Goal: Task Accomplishment & Management: Complete application form

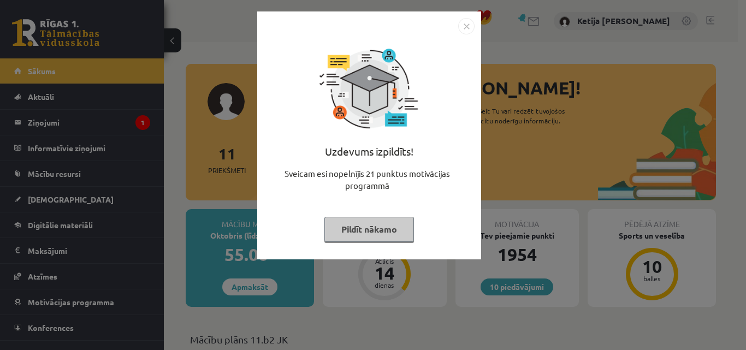
click at [350, 234] on button "Pildīt nākamo" at bounding box center [369, 229] width 90 height 25
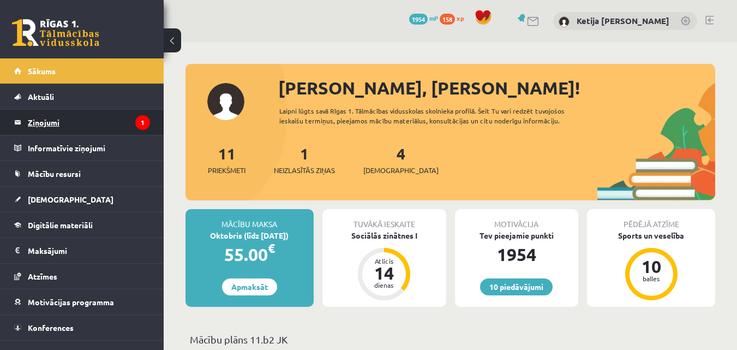
click at [94, 124] on legend "Ziņojumi 1" at bounding box center [89, 122] width 122 height 25
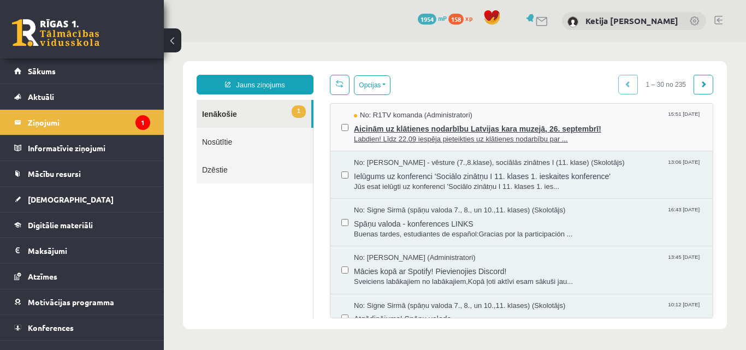
click at [356, 135] on span "Labdien! Līdz 22.09 iespēja pieteikties uz klātienes nodarbību par ..." at bounding box center [528, 139] width 348 height 10
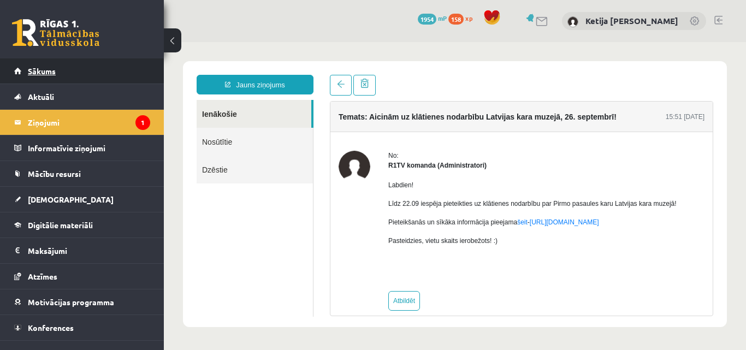
click at [87, 79] on link "Sākums" at bounding box center [82, 70] width 136 height 25
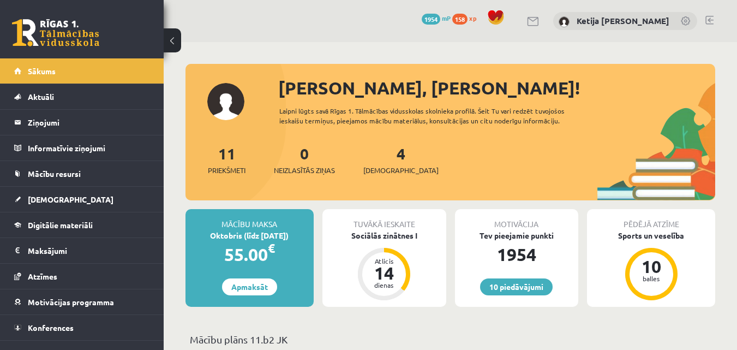
scroll to position [306, 0]
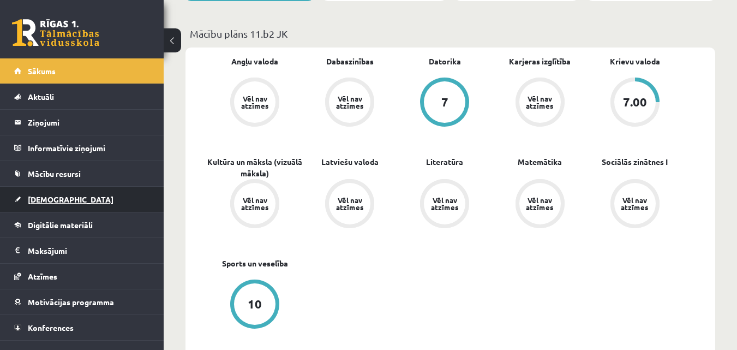
click at [100, 200] on link "[DEMOGRAPHIC_DATA]" at bounding box center [82, 199] width 136 height 25
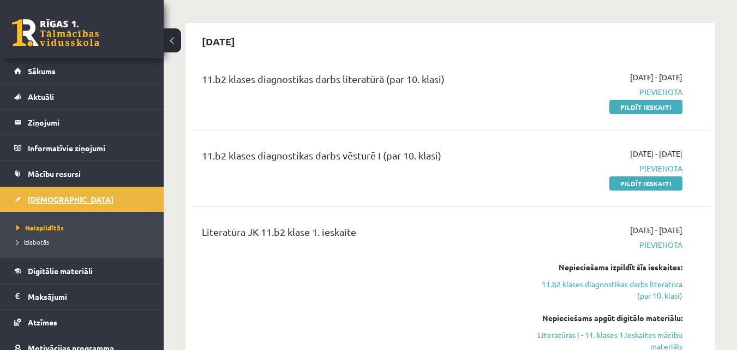
scroll to position [218, 0]
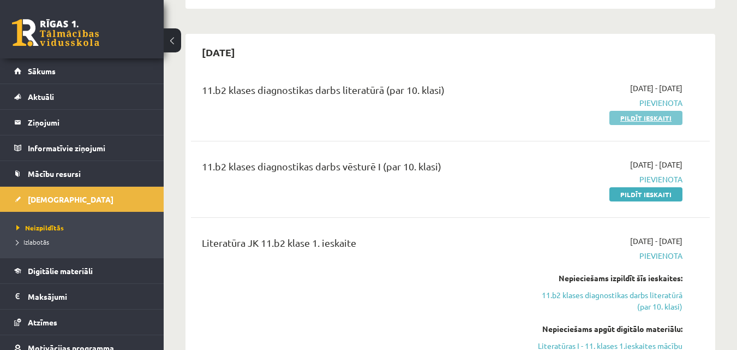
click at [663, 120] on link "Pildīt ieskaiti" at bounding box center [646, 118] width 73 height 14
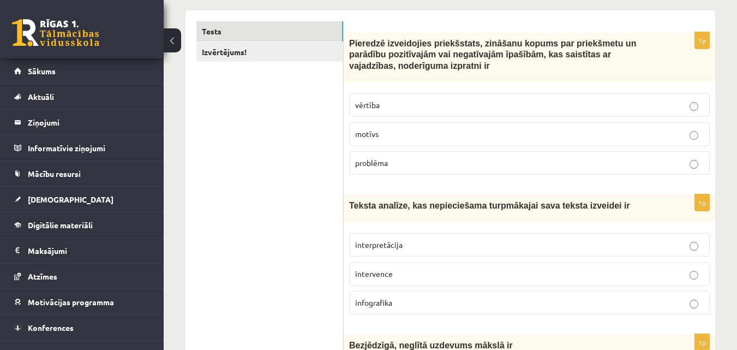
scroll to position [196, 0]
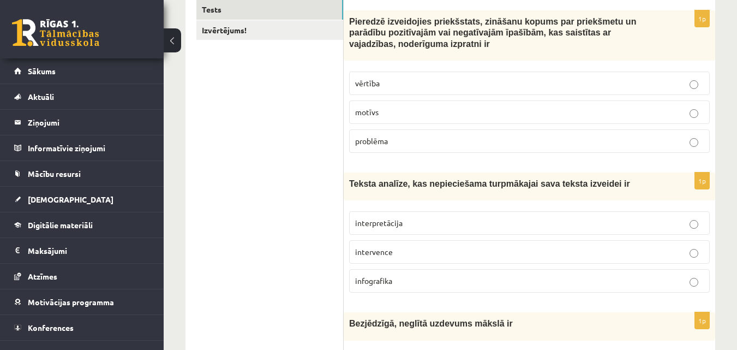
click at [368, 84] on span "vērtība" at bounding box center [367, 83] width 25 height 10
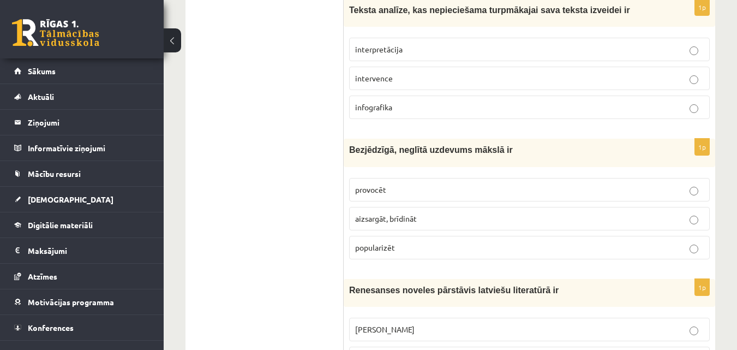
scroll to position [371, 0]
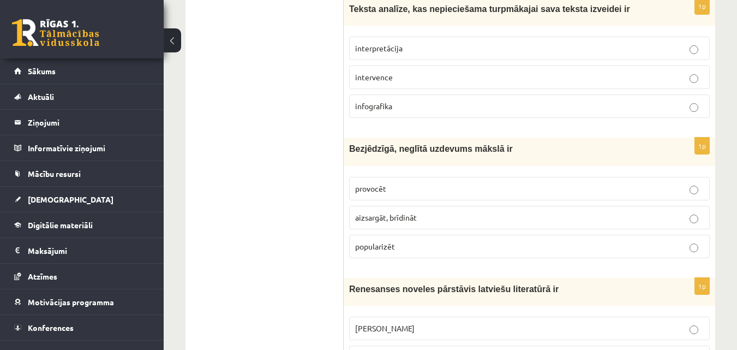
click at [406, 52] on p "interpretācija" at bounding box center [529, 48] width 349 height 11
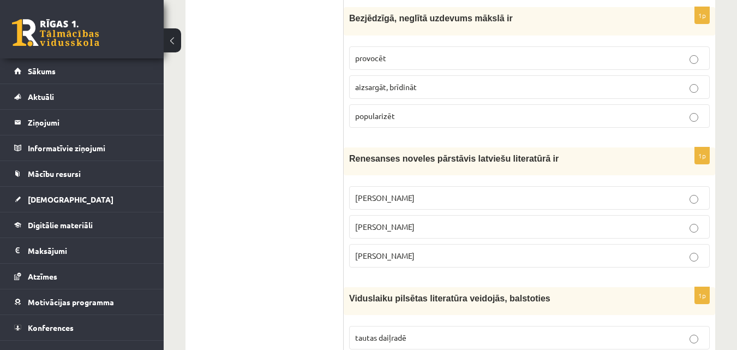
scroll to position [502, 0]
click at [377, 57] on span "provocēt" at bounding box center [370, 57] width 31 height 10
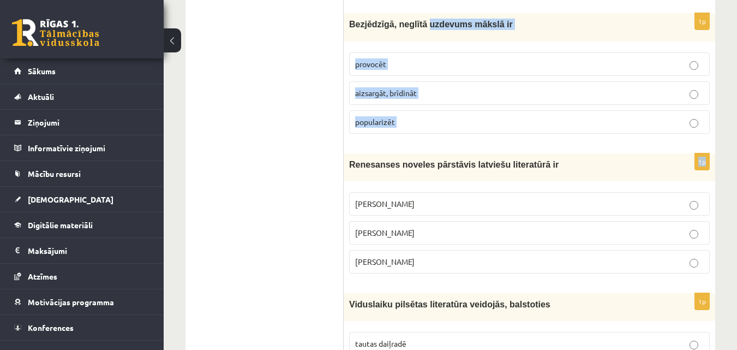
scroll to position [482, 0]
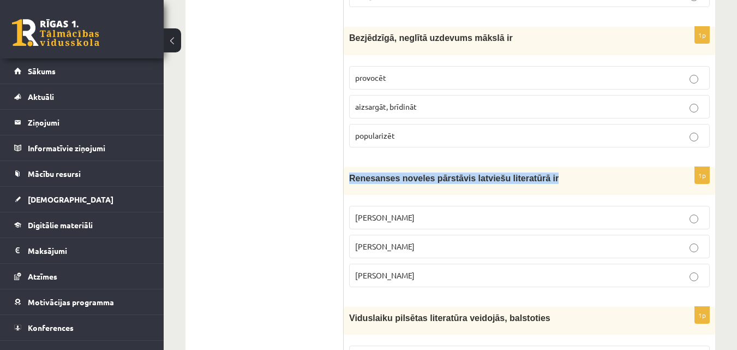
drag, startPoint x: 350, startPoint y: 2, endPoint x: 532, endPoint y: 185, distance: 257.8
click at [532, 185] on div "Renesanses noveles pārstāvis latviešu literatūrā ir" at bounding box center [530, 181] width 372 height 28
copy span "Renesanses noveles pārstāvis latviešu literatūrā ir"
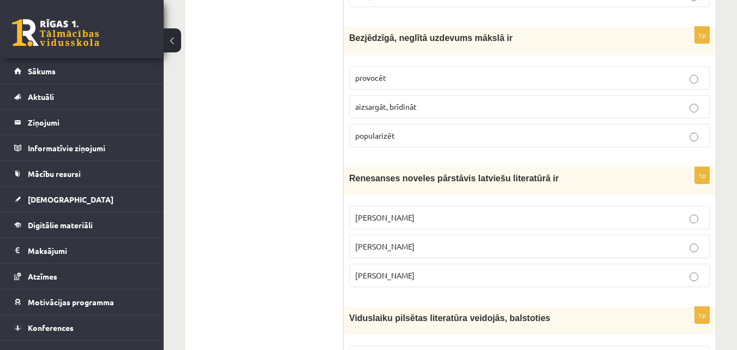
click at [373, 218] on span "Rūdolfs Blaumanis" at bounding box center [384, 217] width 59 height 10
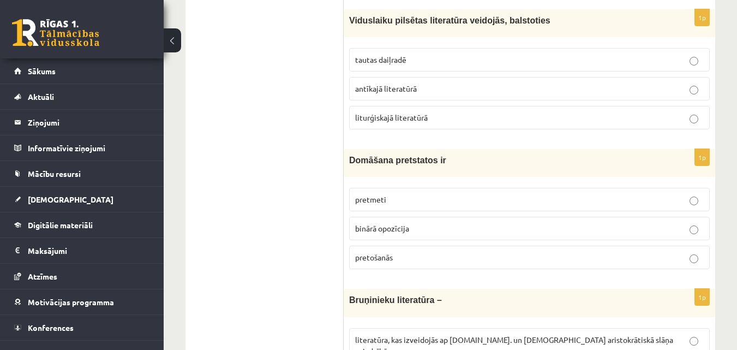
scroll to position [788, 0]
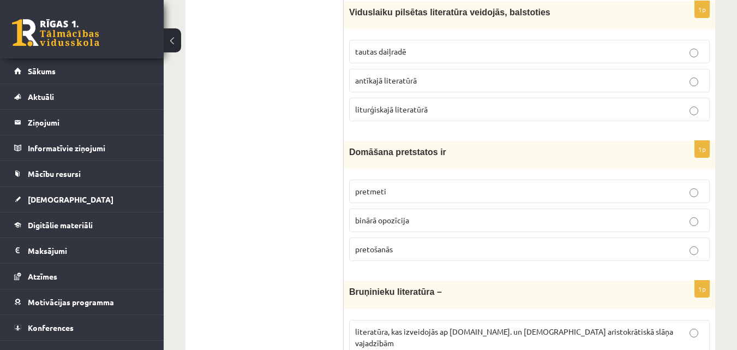
click at [403, 55] on span "tautas daiļradē" at bounding box center [380, 51] width 51 height 10
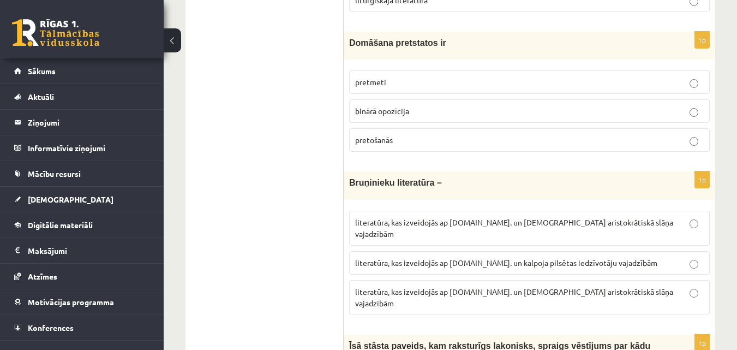
scroll to position [919, 0]
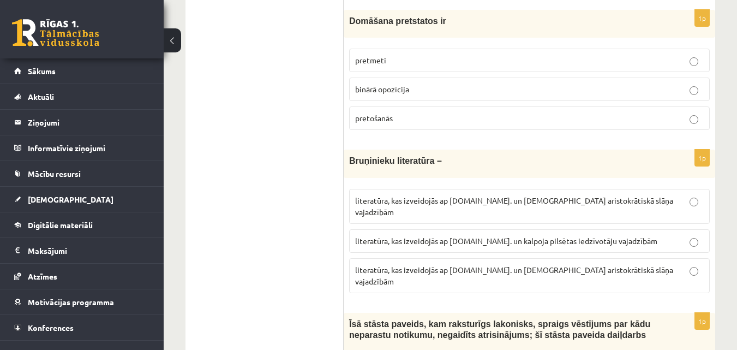
click at [366, 120] on span "pretošanās" at bounding box center [374, 118] width 38 height 10
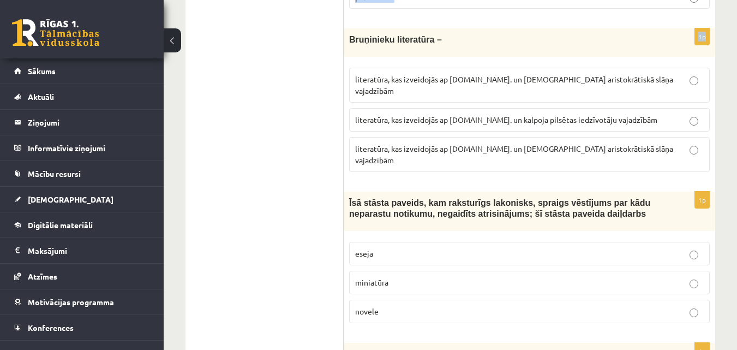
scroll to position [1031, 0]
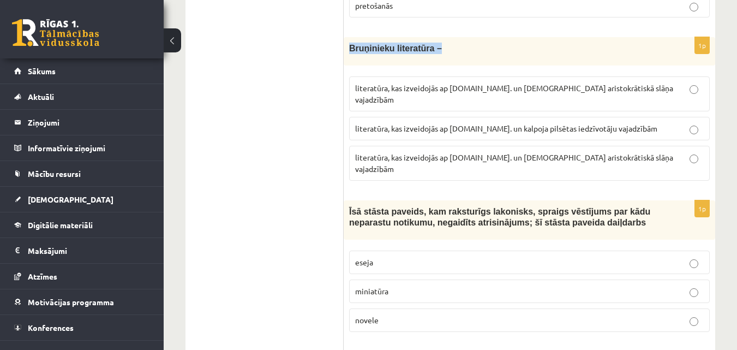
drag, startPoint x: 350, startPoint y: 6, endPoint x: 446, endPoint y: 54, distance: 107.4
click at [446, 54] on p "Bruņinieku literatūra –" at bounding box center [502, 48] width 306 height 11
copy span "Bruņinieku literatūra –"
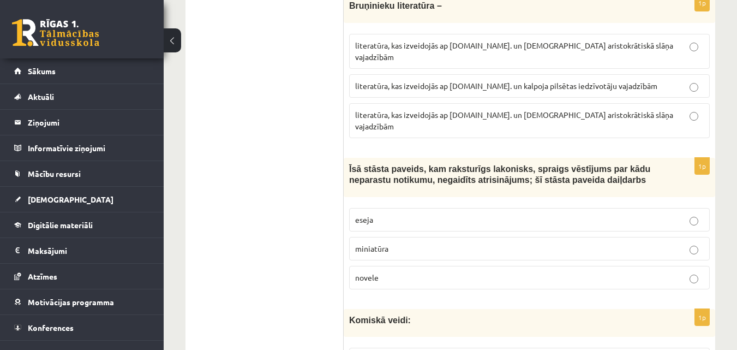
scroll to position [1075, 0]
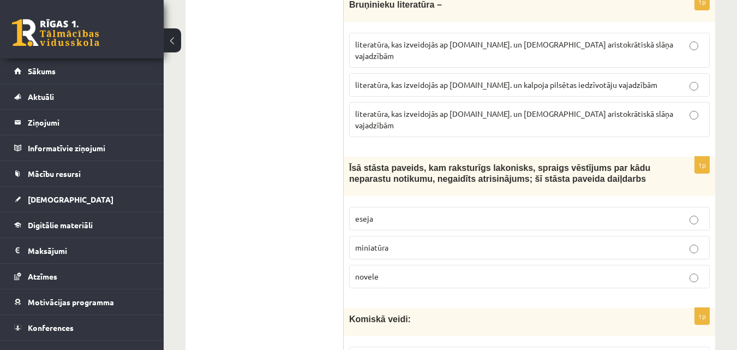
click at [367, 271] on span "novele" at bounding box center [366, 276] width 23 height 10
click at [445, 108] on p "literatūra, kas izveidojās ap 12.gs. un kalpoja aristokrātiskā slāņa vajadzībām" at bounding box center [529, 119] width 349 height 23
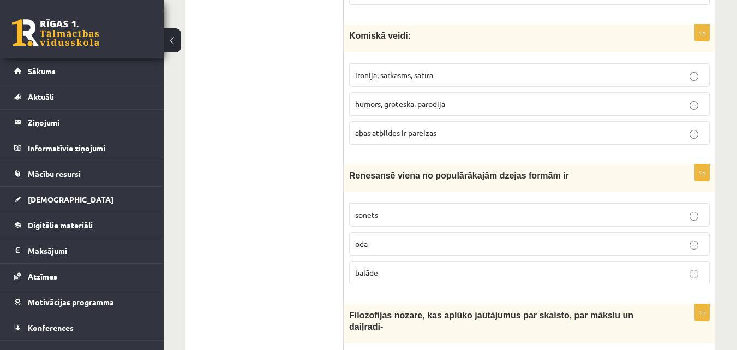
scroll to position [1358, 0]
click at [404, 127] on span "abas atbildes ir pareizas" at bounding box center [395, 132] width 81 height 10
click at [379, 164] on div "Renesansē viena no populārākajām dzejas formām ir" at bounding box center [530, 178] width 372 height 28
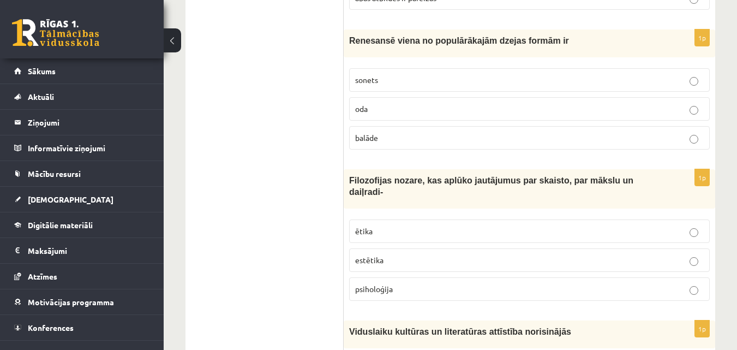
scroll to position [1489, 0]
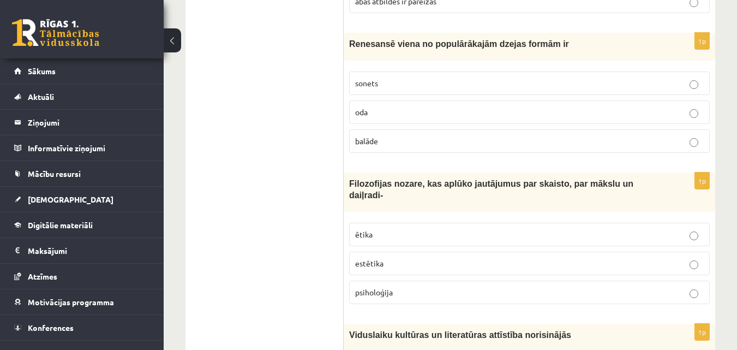
click at [360, 78] on span "sonets" at bounding box center [366, 83] width 23 height 10
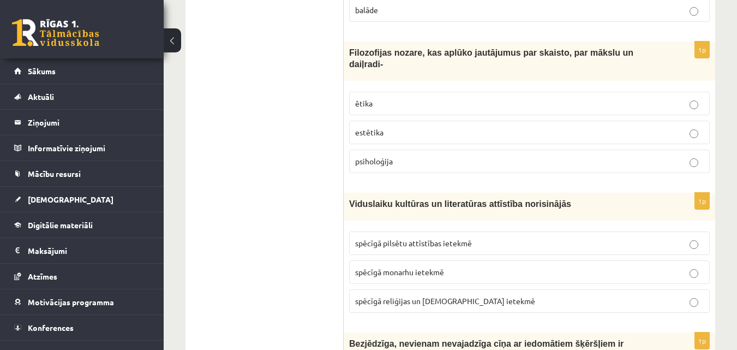
scroll to position [1642, 0]
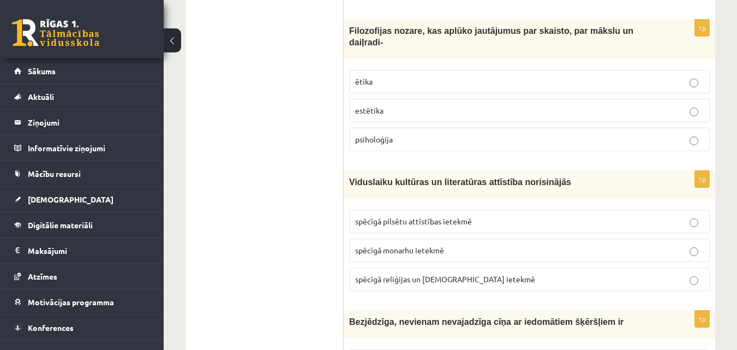
click at [371, 105] on span "estētika" at bounding box center [369, 110] width 28 height 10
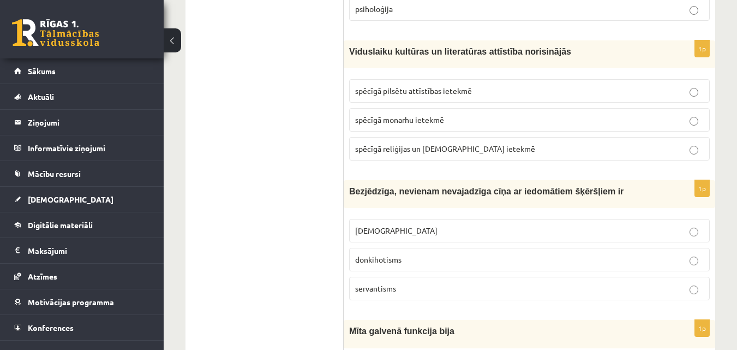
scroll to position [1773, 0]
click at [378, 136] on label "spēcīgā reliģijas un baznīcas ietekmē" at bounding box center [529, 147] width 361 height 23
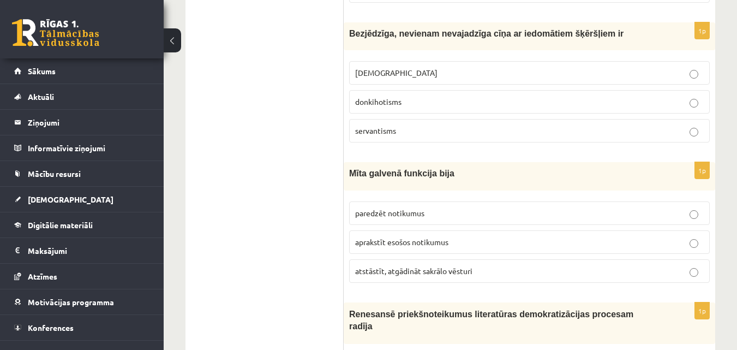
scroll to position [1926, 0]
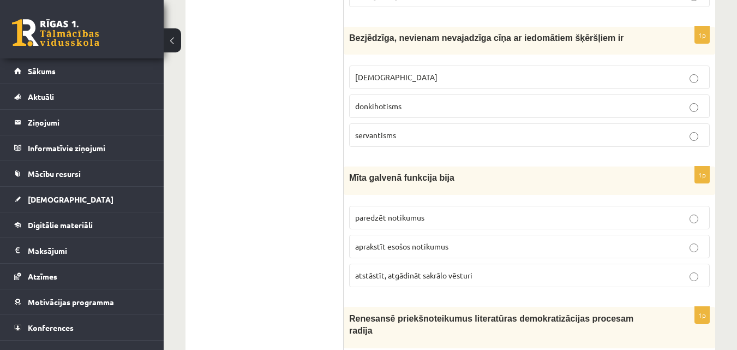
click at [374, 101] on span "donkihotisms" at bounding box center [378, 106] width 46 height 10
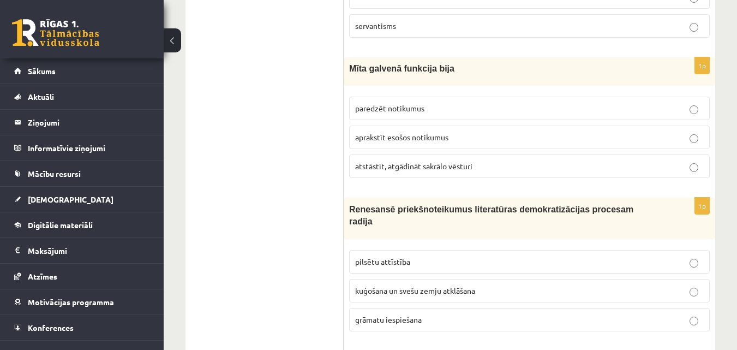
scroll to position [2057, 0]
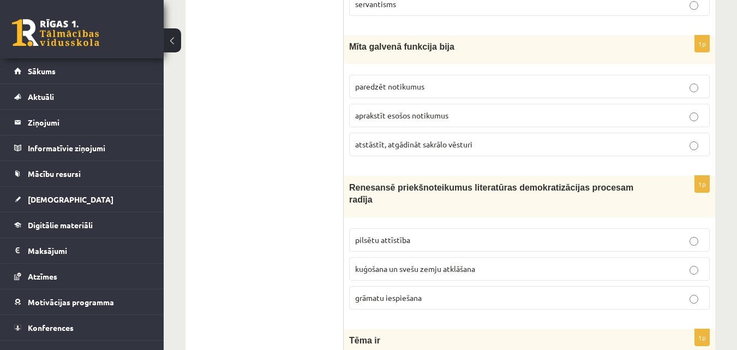
click at [359, 110] on p "aprakstīt esošos notikumus" at bounding box center [529, 115] width 349 height 11
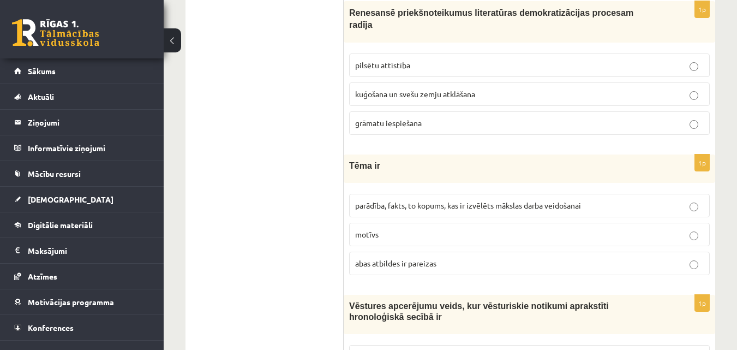
scroll to position [2210, 0]
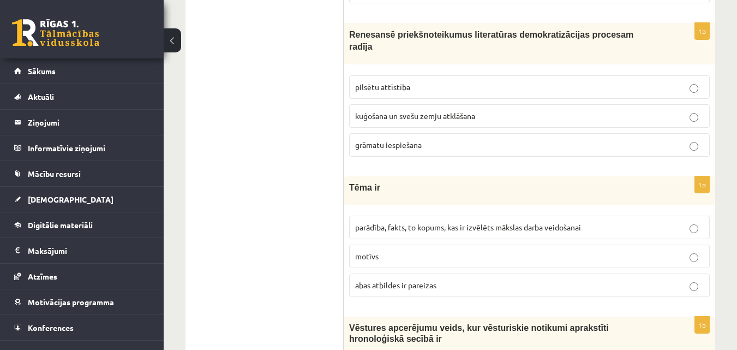
click at [351, 133] on label "grāmatu iespiešana" at bounding box center [529, 144] width 361 height 23
click at [311, 169] on ul "Tests Izvērtējums!" at bounding box center [269, 226] width 147 height 4480
click at [395, 216] on label "parādība, fakts, to kopums, kas ir izvēlēts mākslas darba veidošanai" at bounding box center [529, 227] width 361 height 23
click at [322, 175] on ul "Tests Izvērtējums!" at bounding box center [269, 226] width 147 height 4480
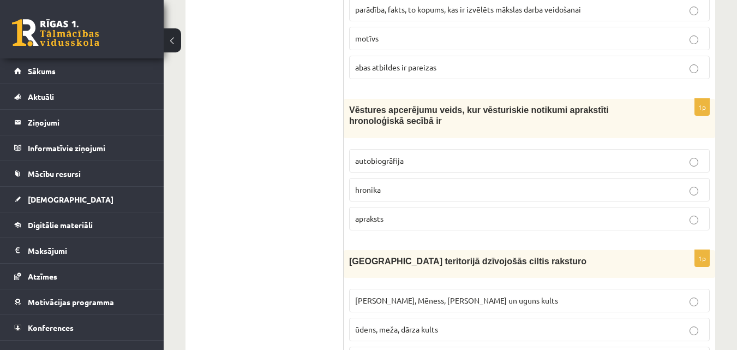
scroll to position [2428, 0]
click at [371, 177] on label "hronika" at bounding box center [529, 188] width 361 height 23
click at [305, 150] on ul "Tests Izvērtējums!" at bounding box center [269, 8] width 147 height 4480
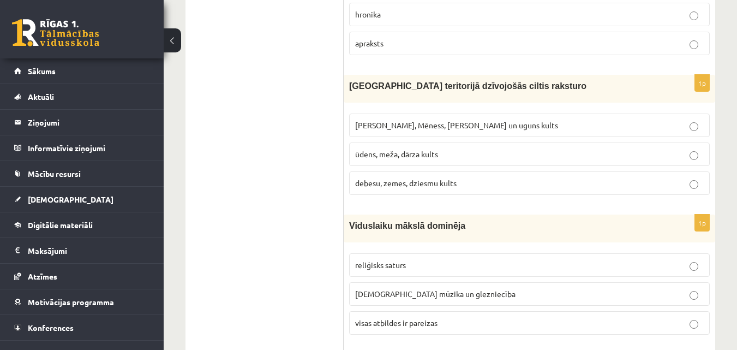
scroll to position [2625, 0]
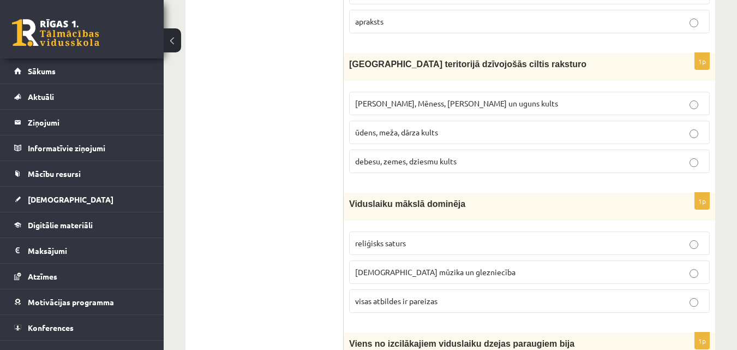
click at [375, 92] on label "Saules, Mēness, Pērkona un uguns kults" at bounding box center [529, 103] width 361 height 23
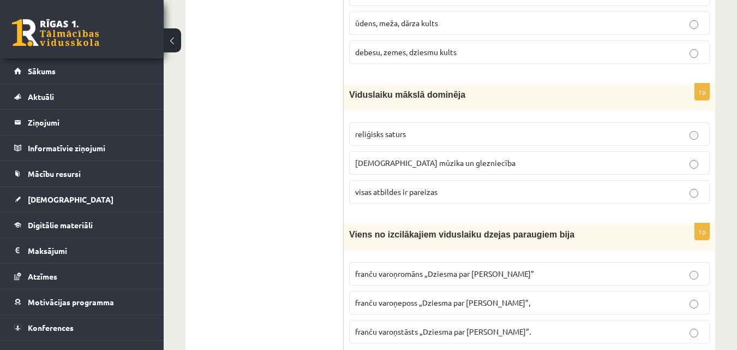
scroll to position [2756, 0]
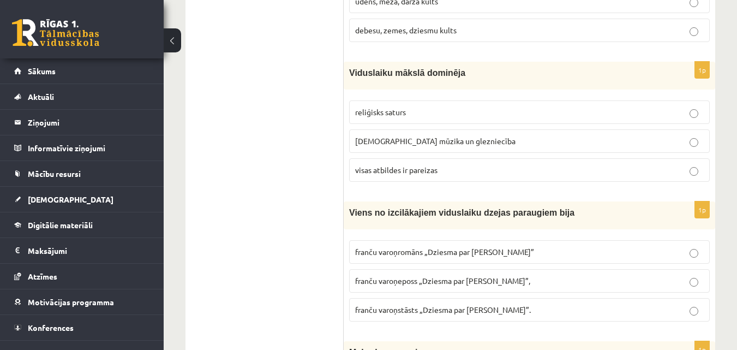
click at [372, 106] on p "reliģisks saturs" at bounding box center [529, 111] width 349 height 11
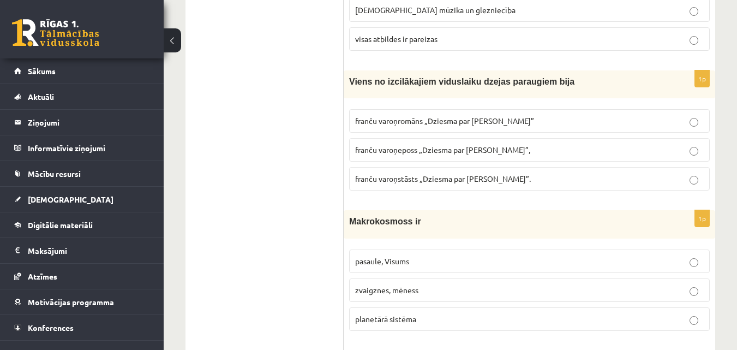
scroll to position [2908, 0]
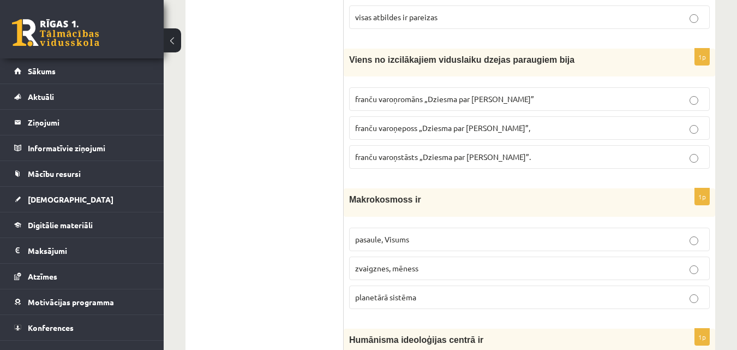
click at [400, 123] on span "franču varoņeposs „Dziesma par Rolandu”," at bounding box center [442, 128] width 175 height 10
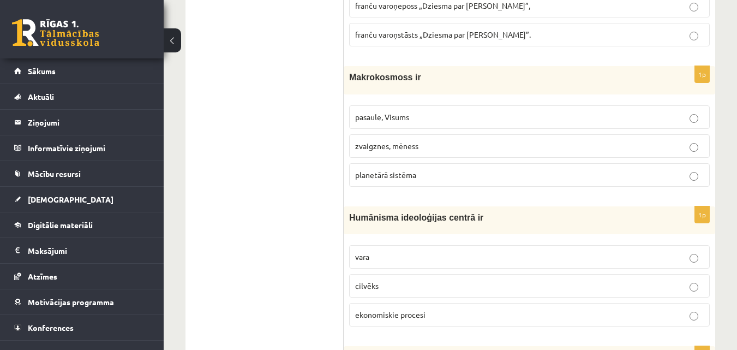
scroll to position [3039, 0]
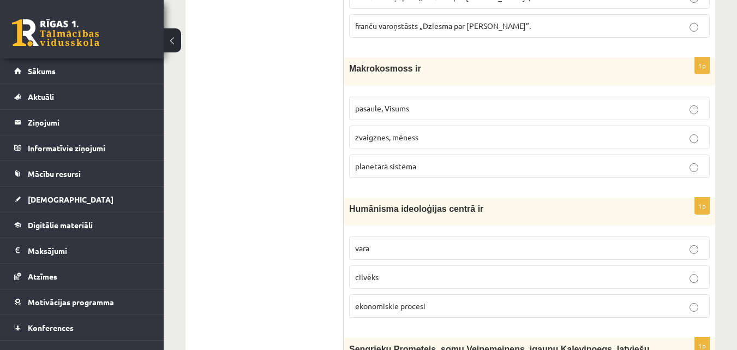
click at [360, 103] on span "pasaule, Visums" at bounding box center [382, 108] width 54 height 10
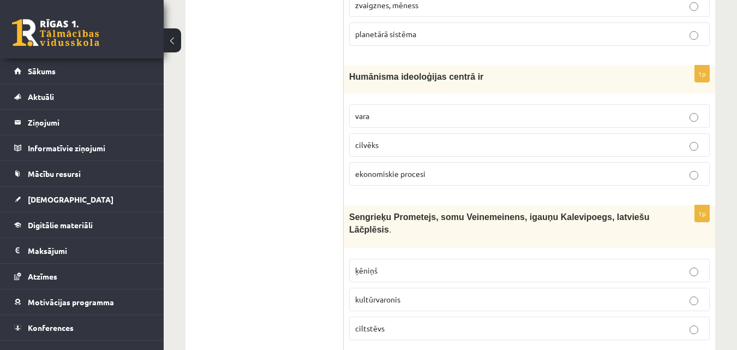
scroll to position [3170, 0]
click at [384, 134] on label "cilvēks" at bounding box center [529, 145] width 361 height 23
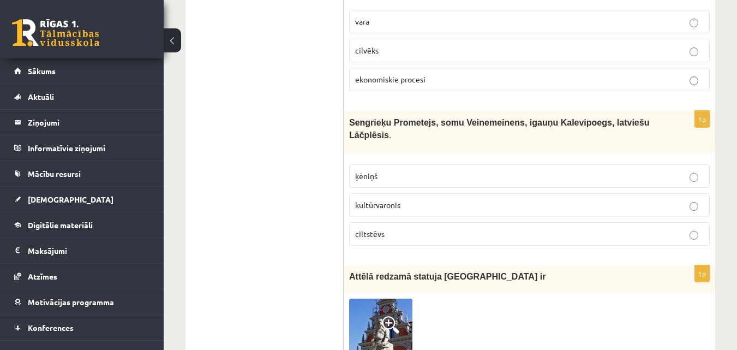
scroll to position [3280, 0]
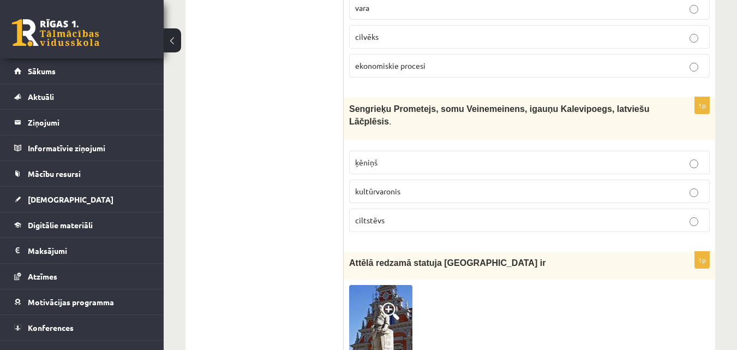
click at [360, 186] on span "kultūrvaronis" at bounding box center [377, 191] width 45 height 10
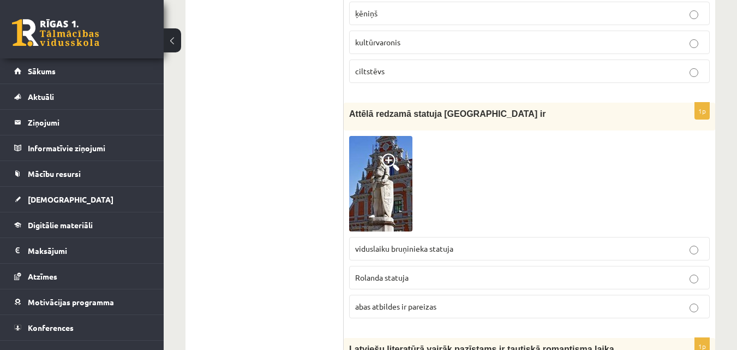
scroll to position [3432, 0]
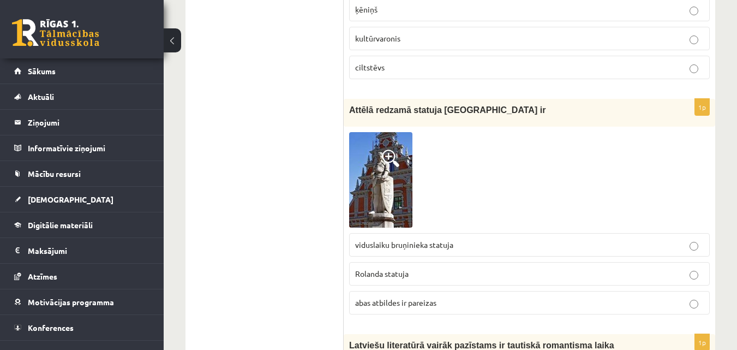
click at [398, 262] on label "Rolanda statuja" at bounding box center [529, 273] width 361 height 23
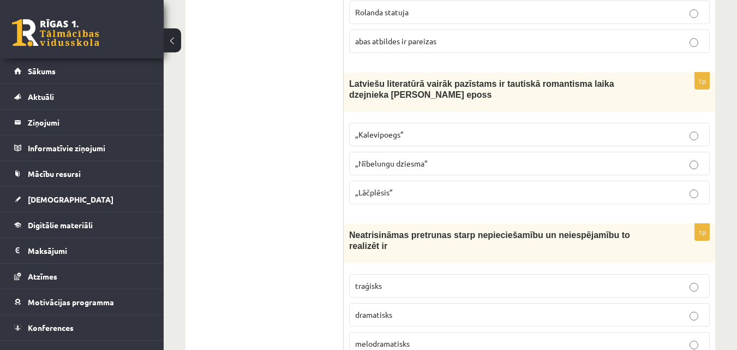
scroll to position [3694, 0]
click at [368, 180] on label "„Lāčplēsis”" at bounding box center [529, 191] width 361 height 23
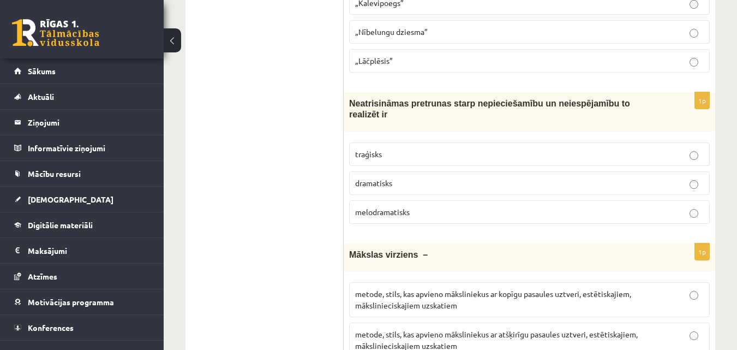
scroll to position [3847, 0]
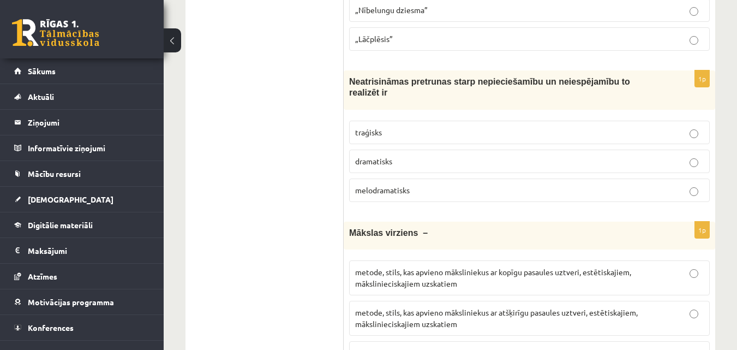
click at [370, 127] on span "traģisks" at bounding box center [368, 132] width 27 height 10
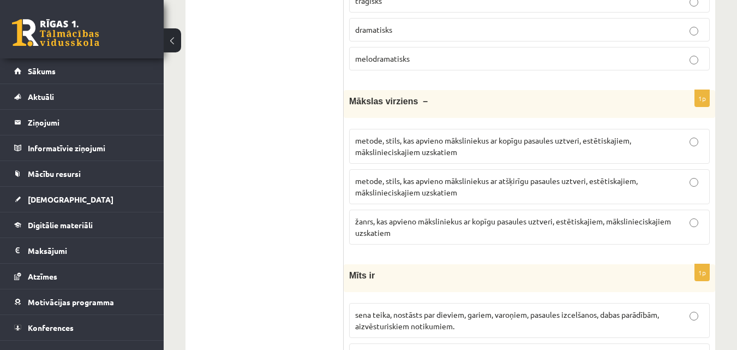
scroll to position [3978, 0]
click at [403, 217] on span "žanrs, kas apvieno māksliniekus ar kopīgu pasaules uztveri, estētiskajiem, māks…" at bounding box center [513, 227] width 316 height 21
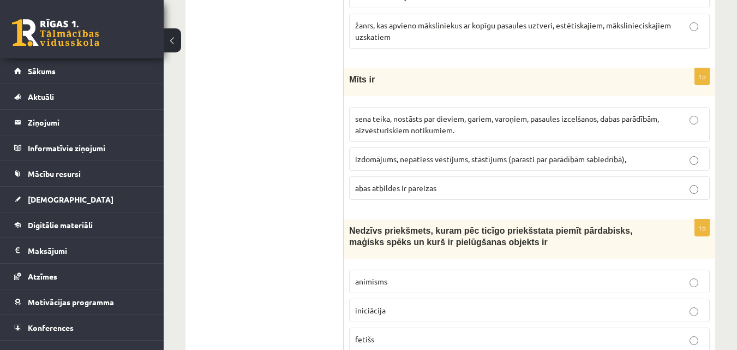
scroll to position [4153, 0]
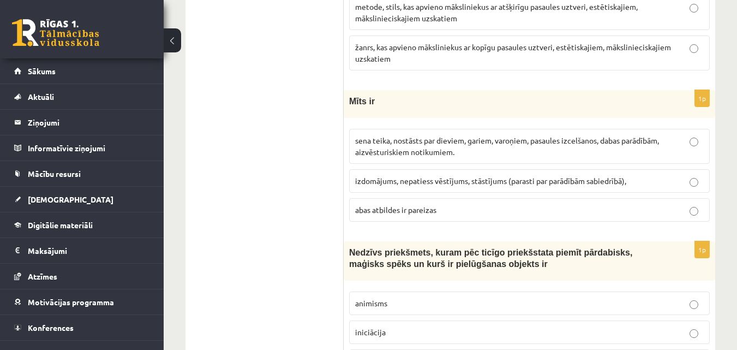
click at [357, 135] on span "sena teika, nostāsts par dieviem, gariem, varoņiem, pasaules izcelšanos, dabas …" at bounding box center [507, 145] width 304 height 21
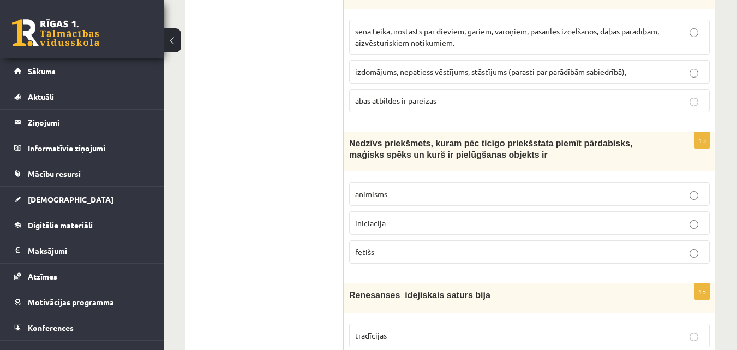
scroll to position [4278, 0]
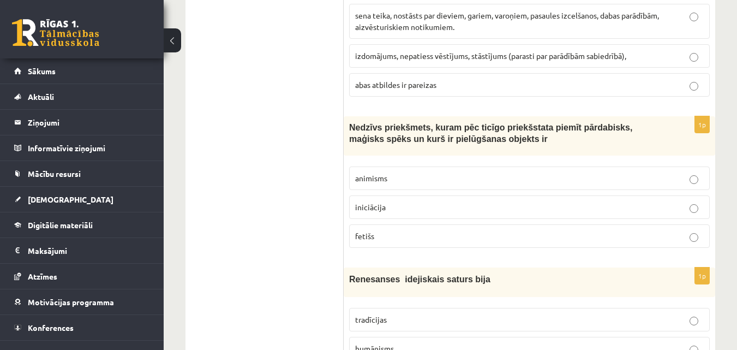
click at [373, 230] on p "fetišs" at bounding box center [529, 235] width 349 height 11
click at [351, 337] on label "humānisms" at bounding box center [529, 348] width 361 height 23
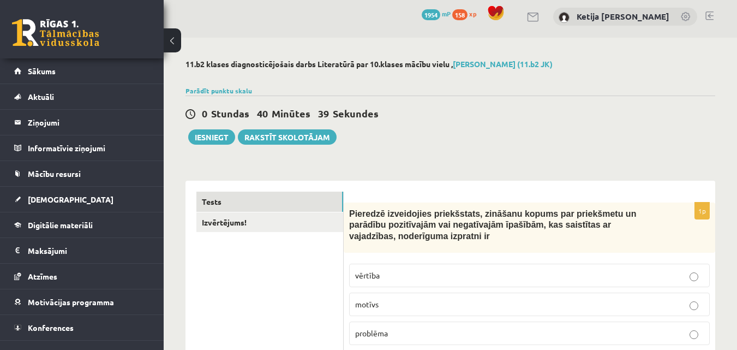
scroll to position [0, 0]
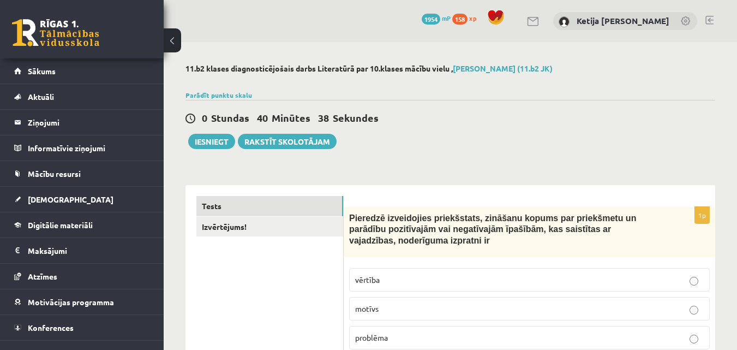
click at [259, 226] on link "Izvērtējums!" at bounding box center [269, 227] width 147 height 20
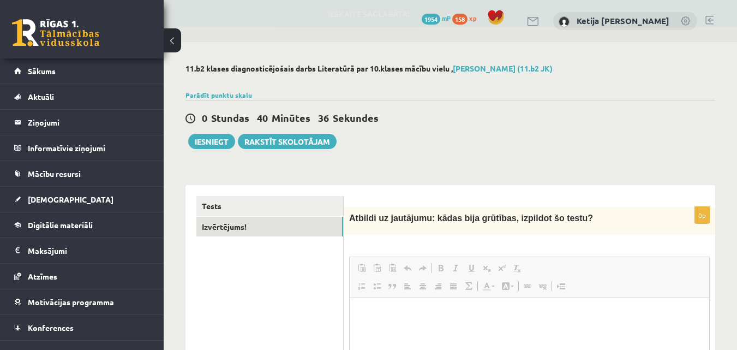
click at [418, 236] on div "0p Atbildi uz jautājumu: kādas bija grūtības, izpildot šo testu? Rich Text Edit…" at bounding box center [530, 345] width 372 height 277
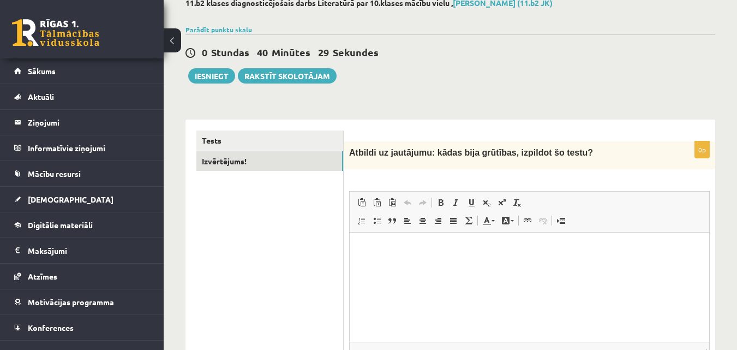
scroll to position [44, 0]
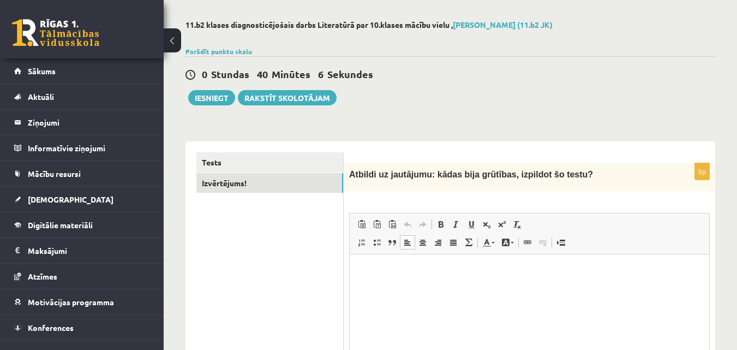
click at [366, 265] on p "Bagātinātā teksta redaktors, wiswyg-editor-user-answer-47024813848100" at bounding box center [530, 270] width 338 height 11
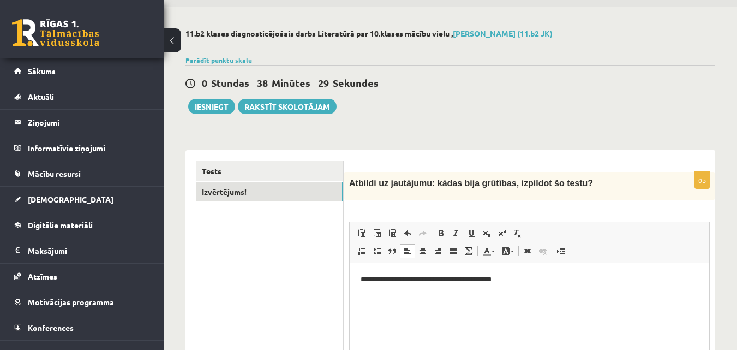
scroll to position [14, 0]
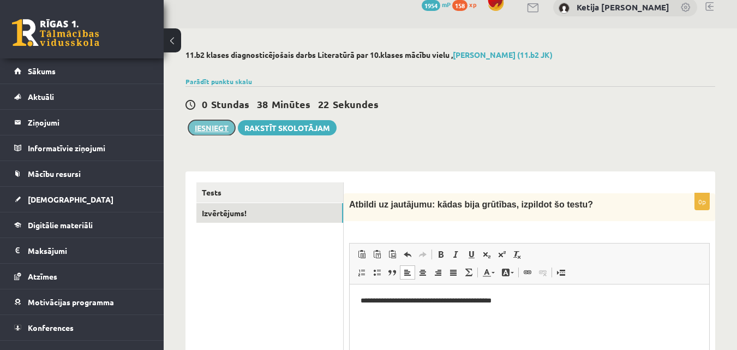
click at [204, 126] on button "Iesniegt" at bounding box center [211, 127] width 47 height 15
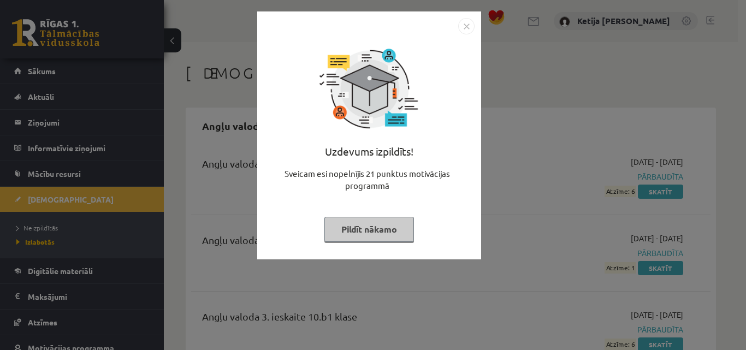
click at [369, 223] on button "Pildīt nākamo" at bounding box center [369, 229] width 90 height 25
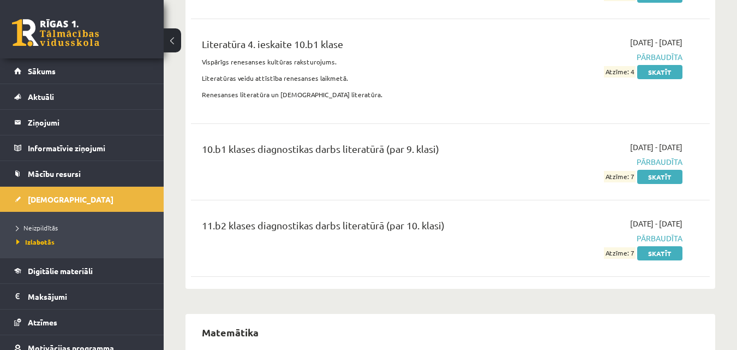
scroll to position [4192, 0]
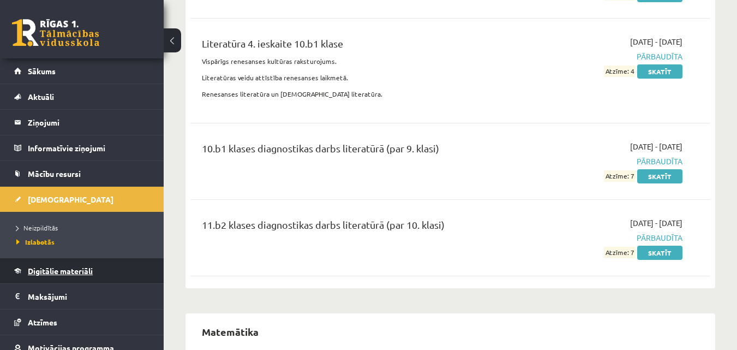
click at [30, 278] on link "Digitālie materiāli" at bounding box center [82, 270] width 136 height 25
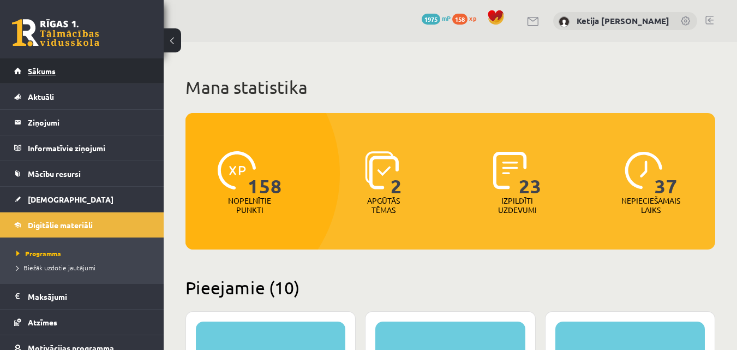
click at [36, 75] on link "Sākums" at bounding box center [82, 70] width 136 height 25
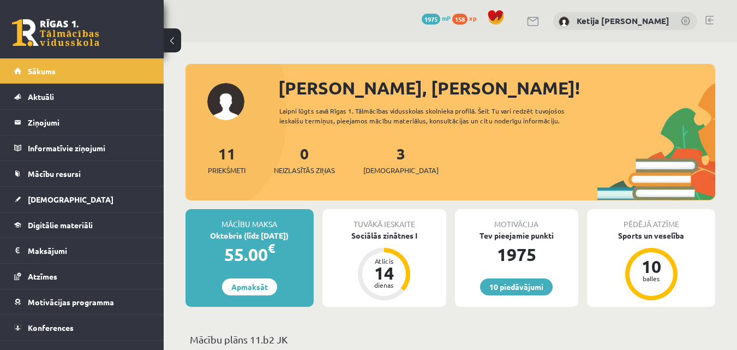
scroll to position [306, 0]
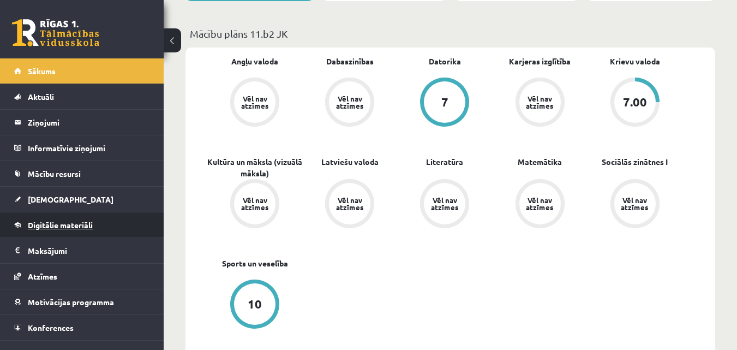
click at [123, 217] on link "Digitālie materiāli" at bounding box center [82, 224] width 136 height 25
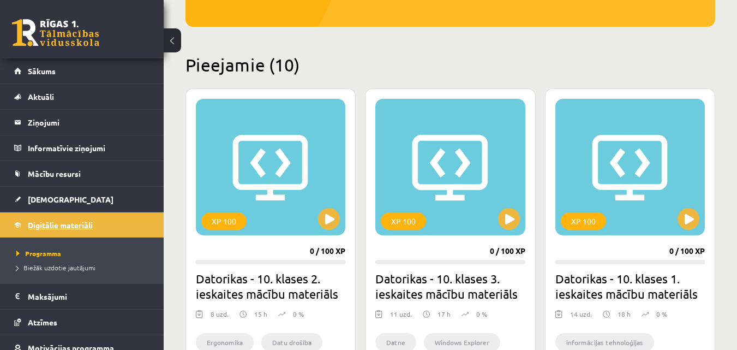
scroll to position [196, 0]
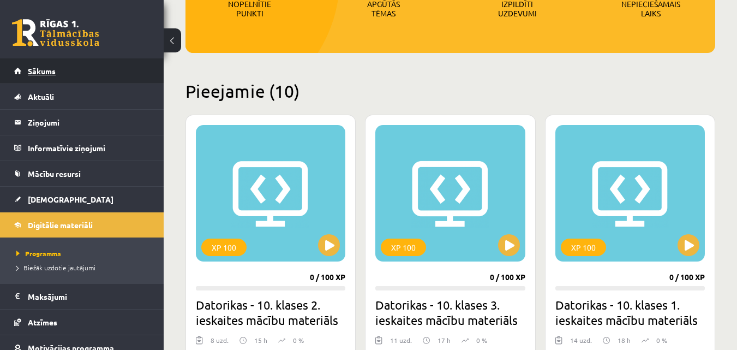
click at [49, 73] on span "Sākums" at bounding box center [42, 71] width 28 height 10
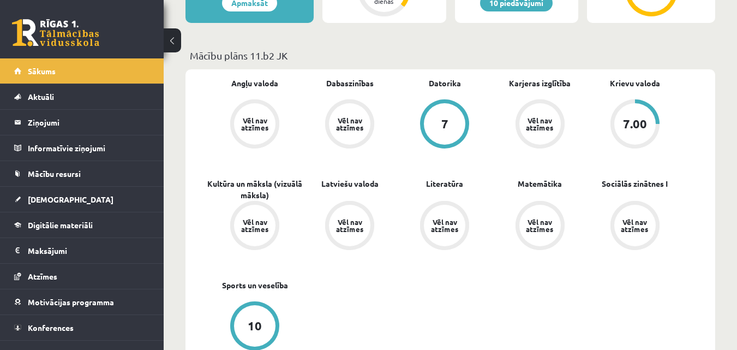
scroll to position [306, 0]
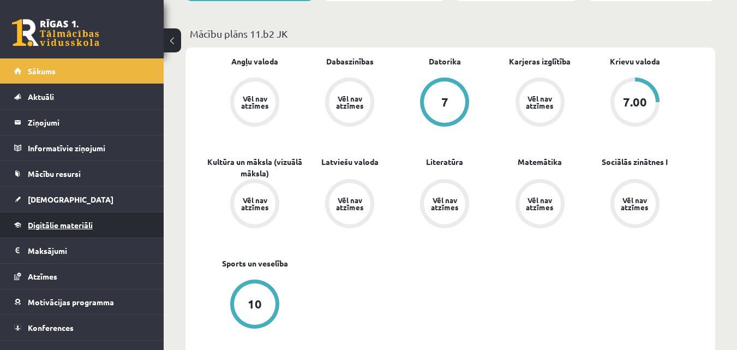
click at [64, 226] on span "Digitālie materiāli" at bounding box center [60, 225] width 65 height 10
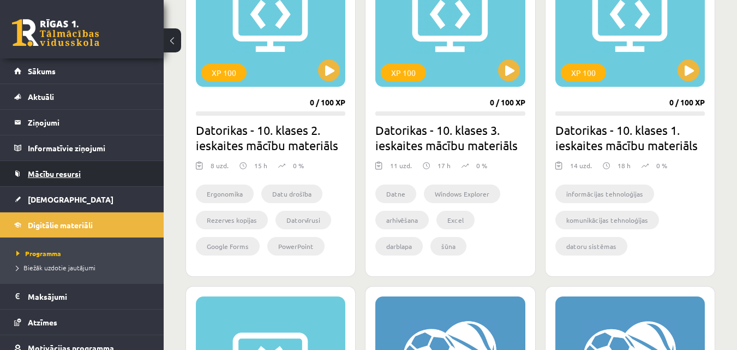
click at [90, 171] on link "Mācību resursi" at bounding box center [82, 173] width 136 height 25
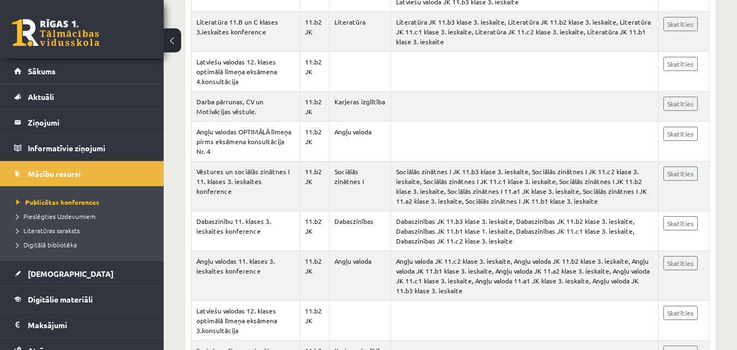
scroll to position [1528, 0]
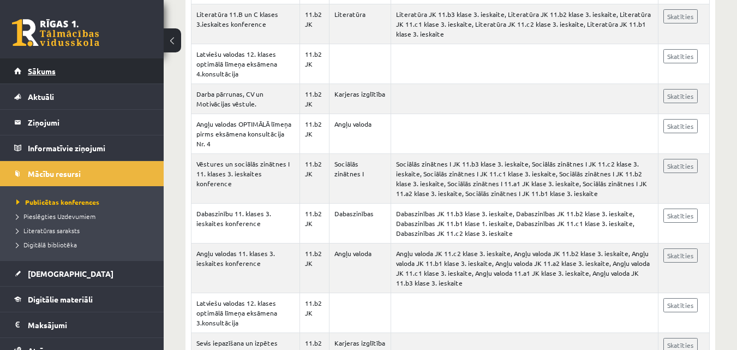
click at [81, 75] on link "Sākums" at bounding box center [82, 70] width 136 height 25
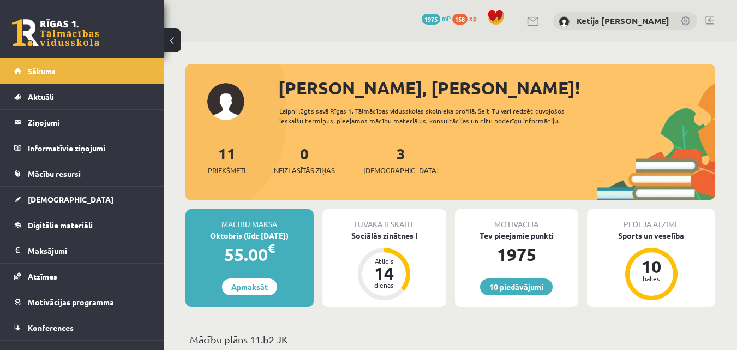
click at [230, 163] on div "11 Priekšmeti" at bounding box center [227, 159] width 38 height 34
click at [223, 172] on span "Priekšmeti" at bounding box center [227, 170] width 38 height 11
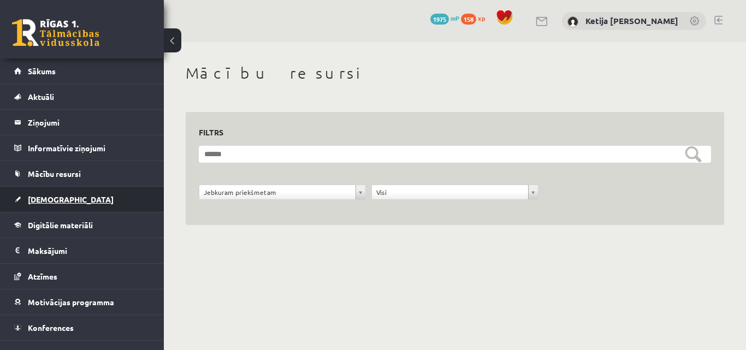
click at [73, 193] on link "[DEMOGRAPHIC_DATA]" at bounding box center [82, 199] width 136 height 25
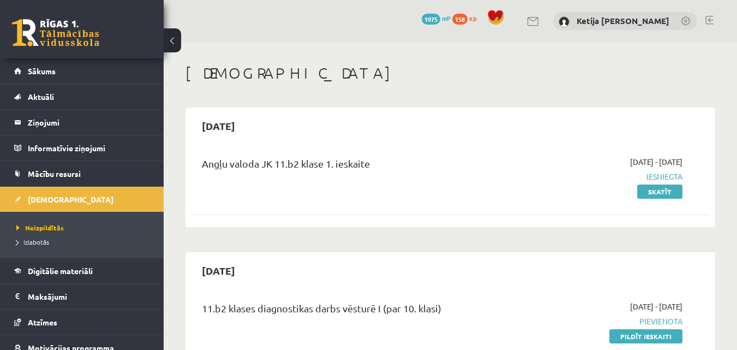
click at [712, 19] on link at bounding box center [710, 20] width 8 height 9
